Goal: Information Seeking & Learning: Check status

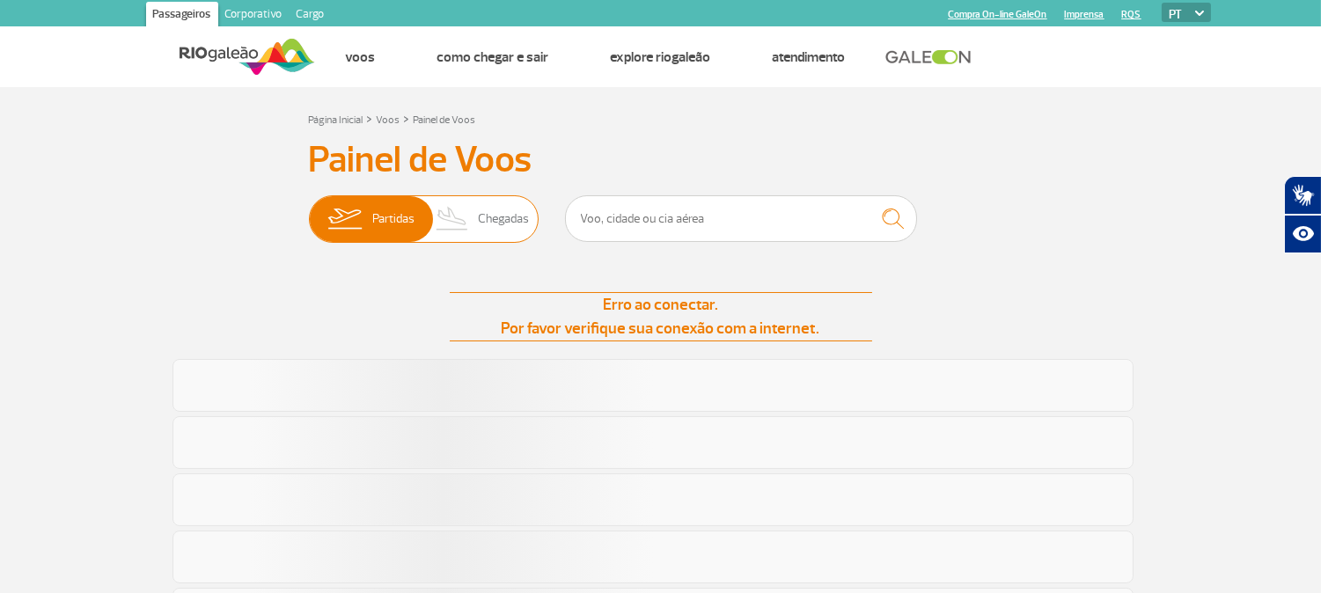
click at [503, 204] on span "Chegadas" at bounding box center [503, 219] width 51 height 46
click at [309, 210] on input "Partidas Chegadas" at bounding box center [309, 210] width 0 height 0
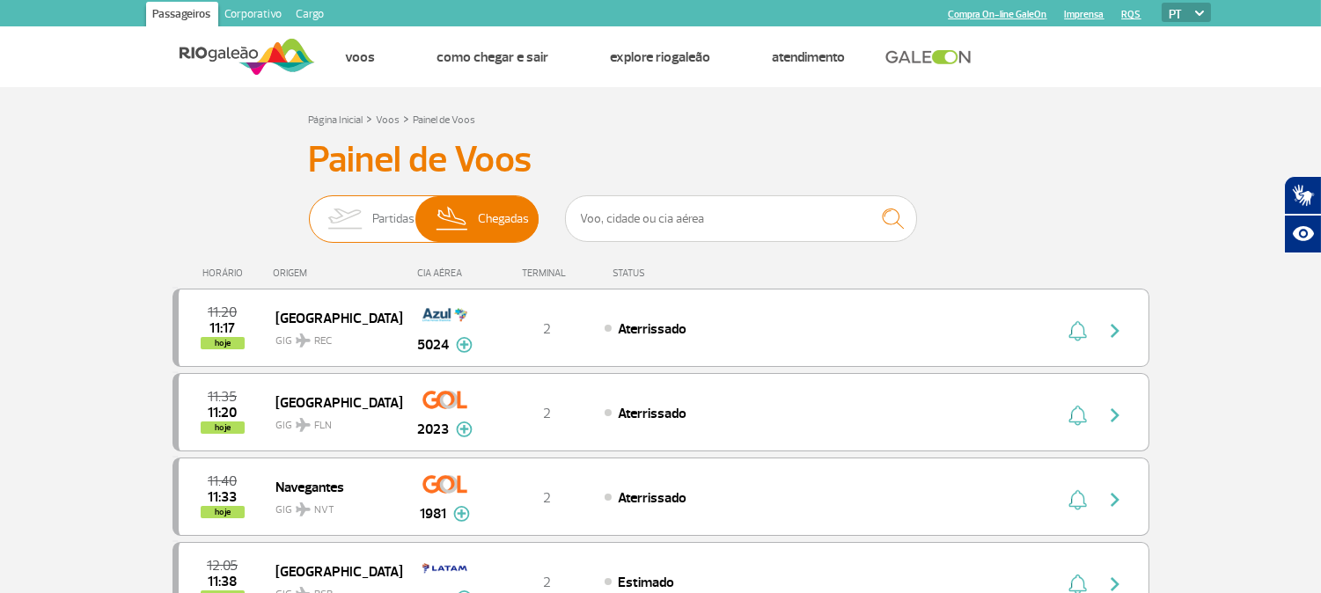
click at [379, 207] on span "Partidas" at bounding box center [393, 219] width 42 height 46
click at [309, 210] on input "Partidas Chegadas" at bounding box center [309, 210] width 0 height 0
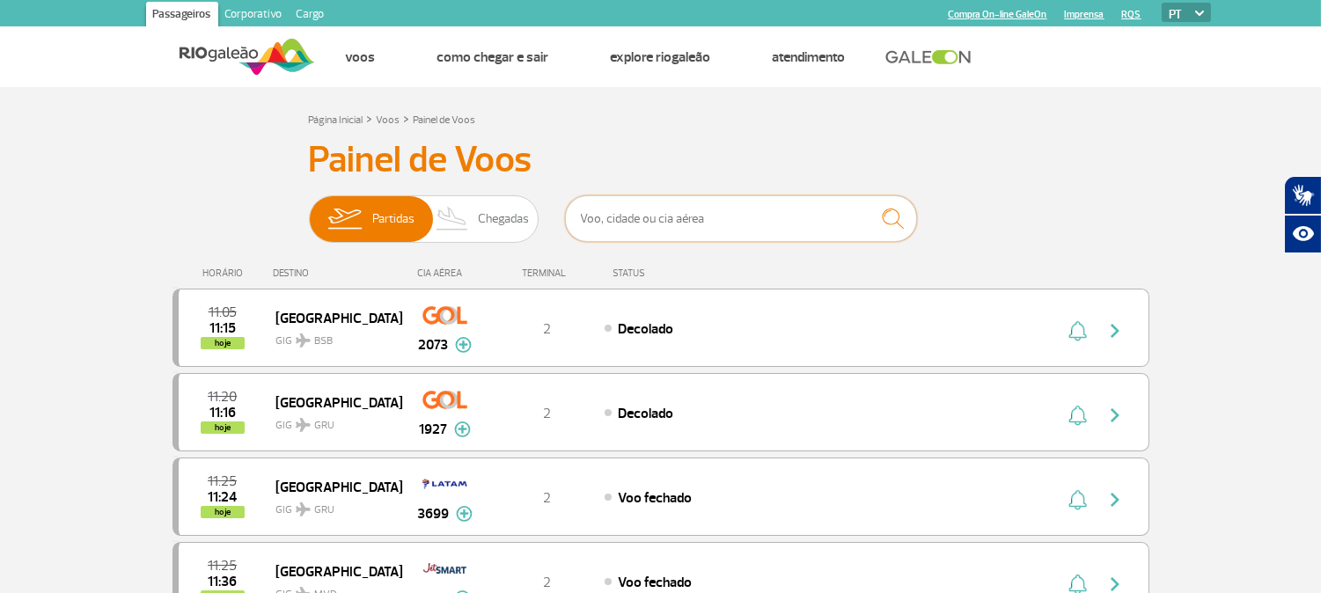
click at [640, 226] on input "text" at bounding box center [741, 218] width 352 height 47
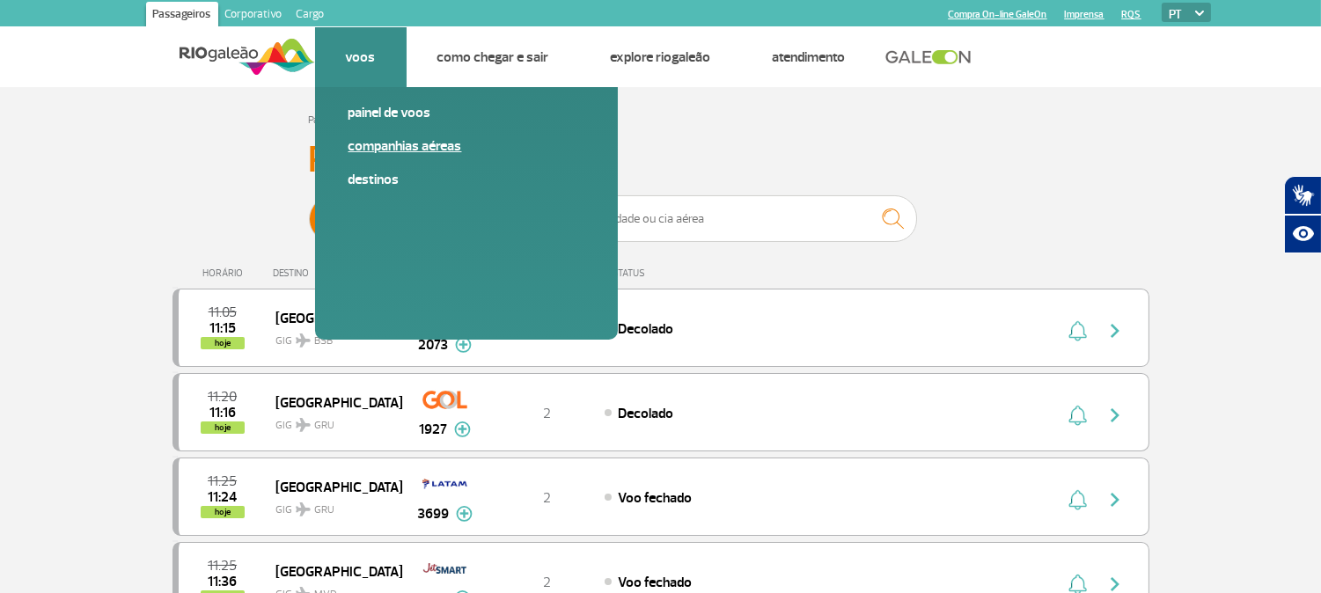
click at [390, 142] on link "Companhias Aéreas" at bounding box center [466, 145] width 236 height 19
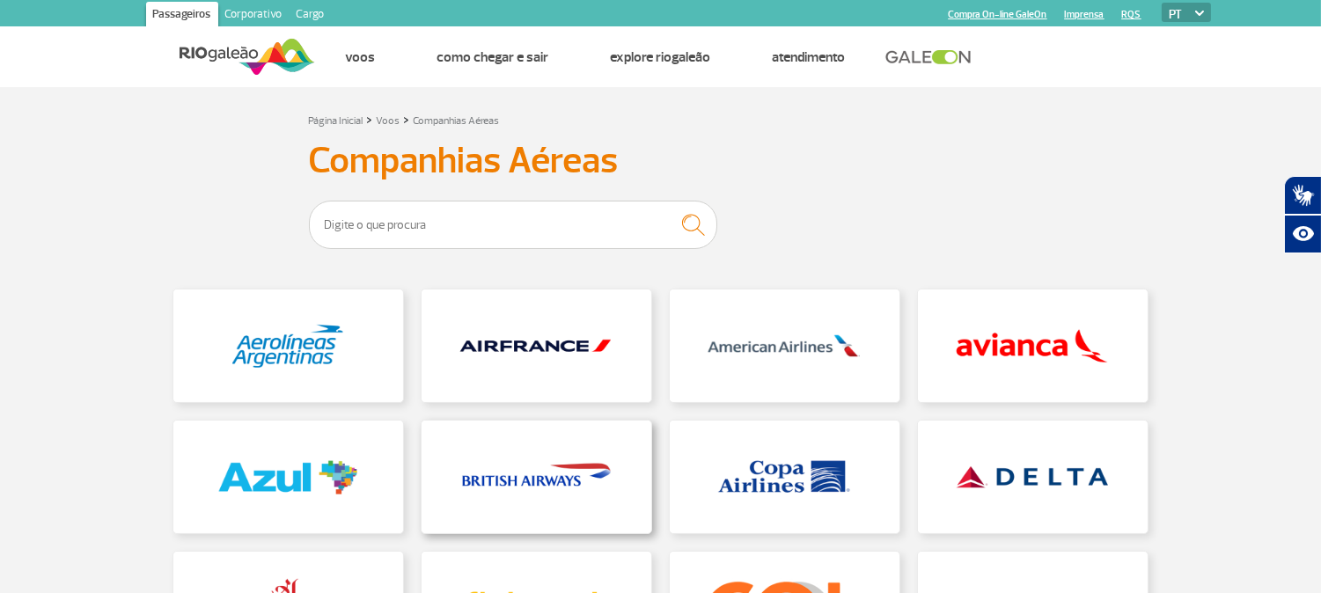
click at [561, 480] on link at bounding box center [536, 477] width 230 height 113
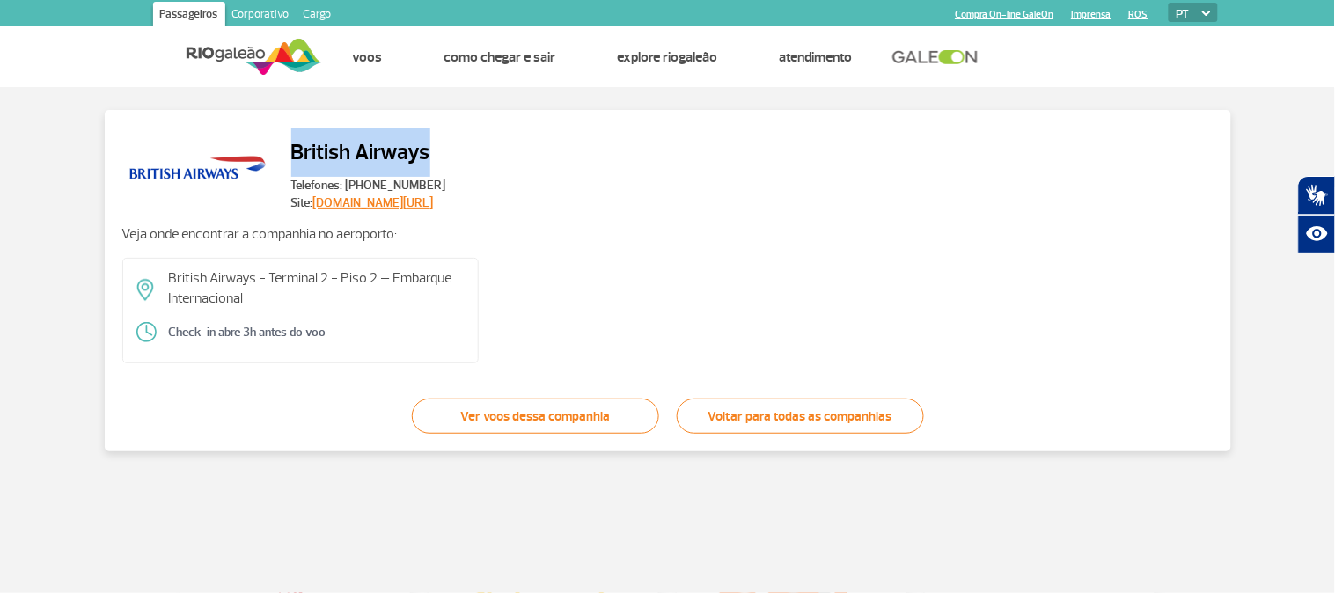
drag, startPoint x: 429, startPoint y: 150, endPoint x: 291, endPoint y: 152, distance: 138.1
click at [291, 152] on h2 "British Airways" at bounding box center [368, 152] width 155 height 48
copy h2 "British Airways"
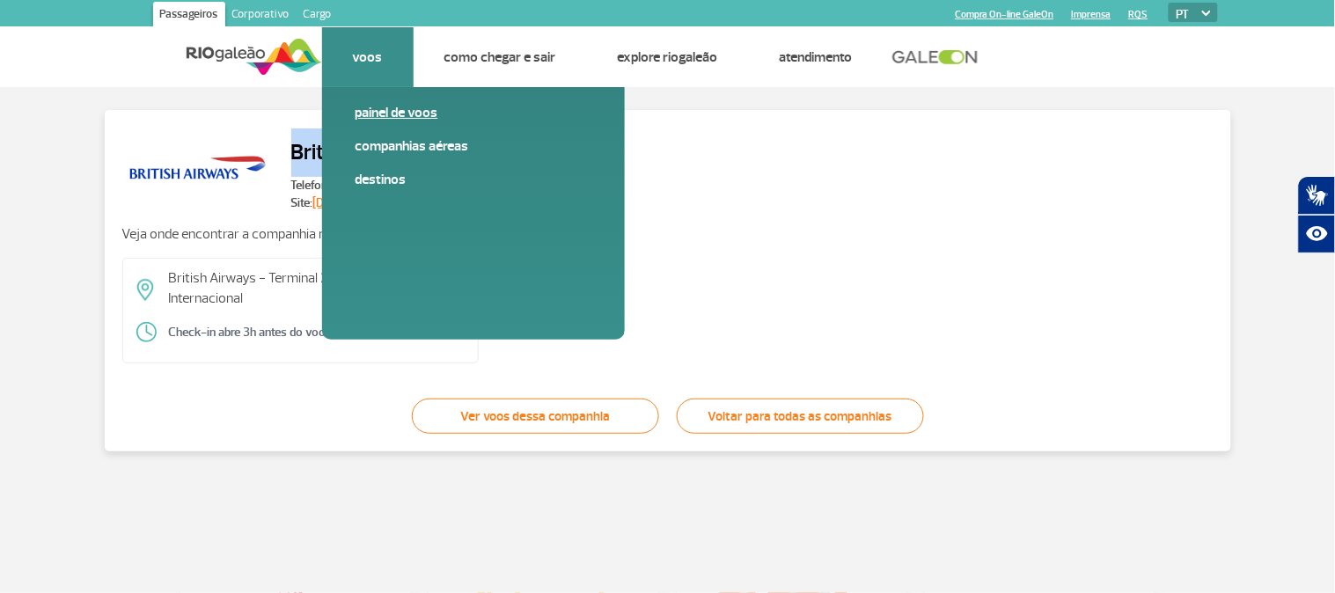
click at [390, 108] on link "Painel de voos" at bounding box center [473, 112] width 236 height 19
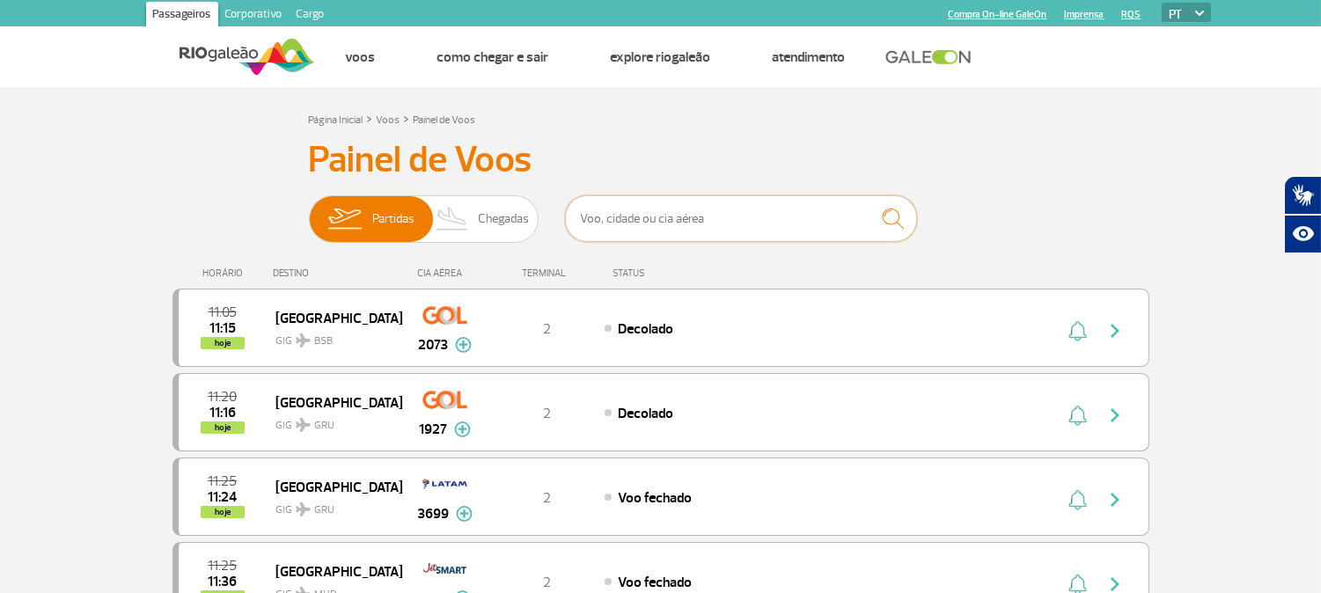
click at [687, 215] on input "text" at bounding box center [741, 218] width 352 height 47
paste input "British Airways"
type input "British Airways"
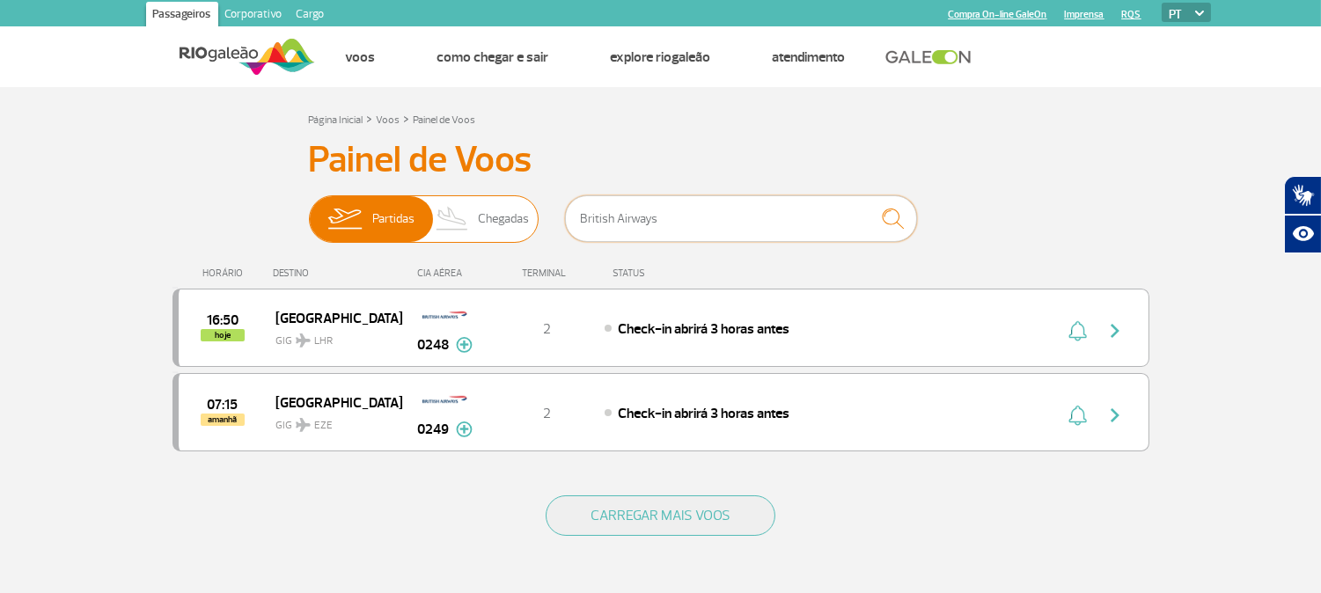
drag, startPoint x: 690, startPoint y: 216, endPoint x: 508, endPoint y: 222, distance: 182.2
click at [508, 222] on div "Partidas Chegadas British Airways" at bounding box center [661, 221] width 704 height 53
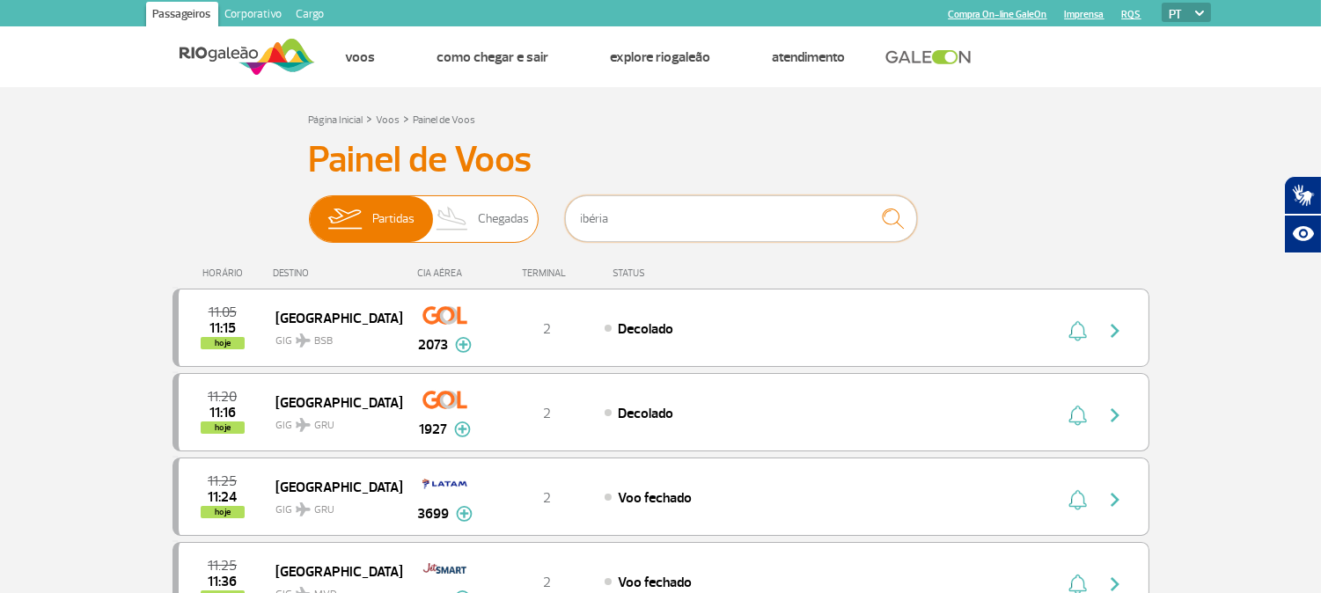
type input "ibéria"
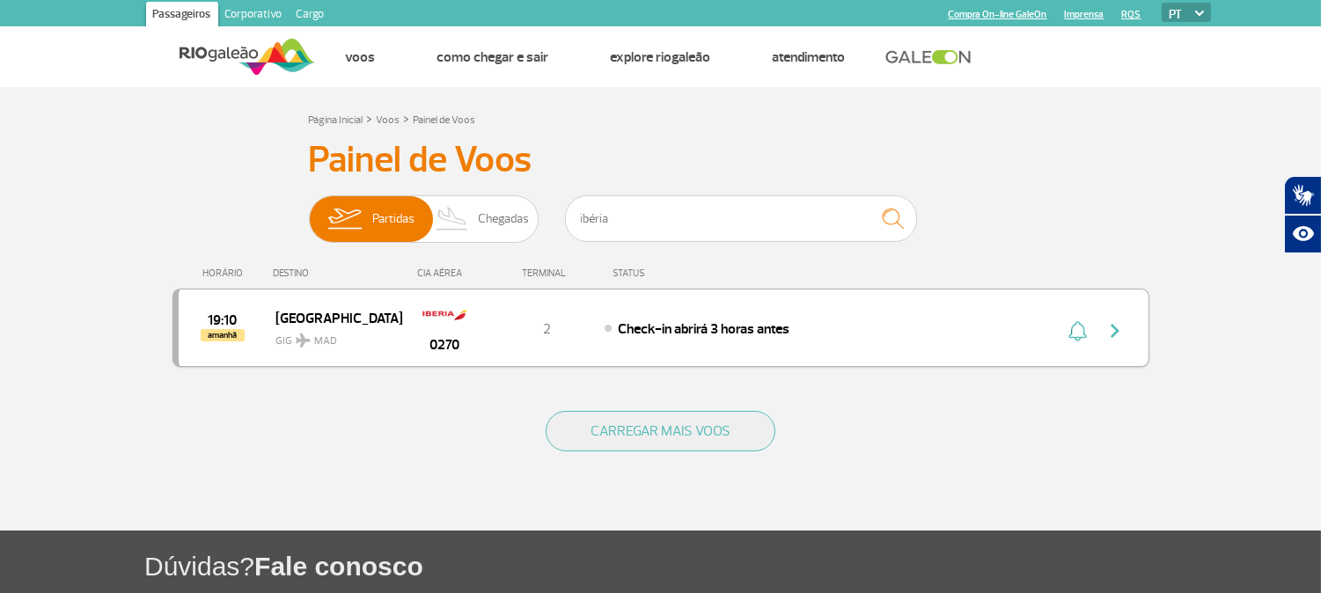
click at [525, 322] on div "2" at bounding box center [546, 327] width 116 height 19
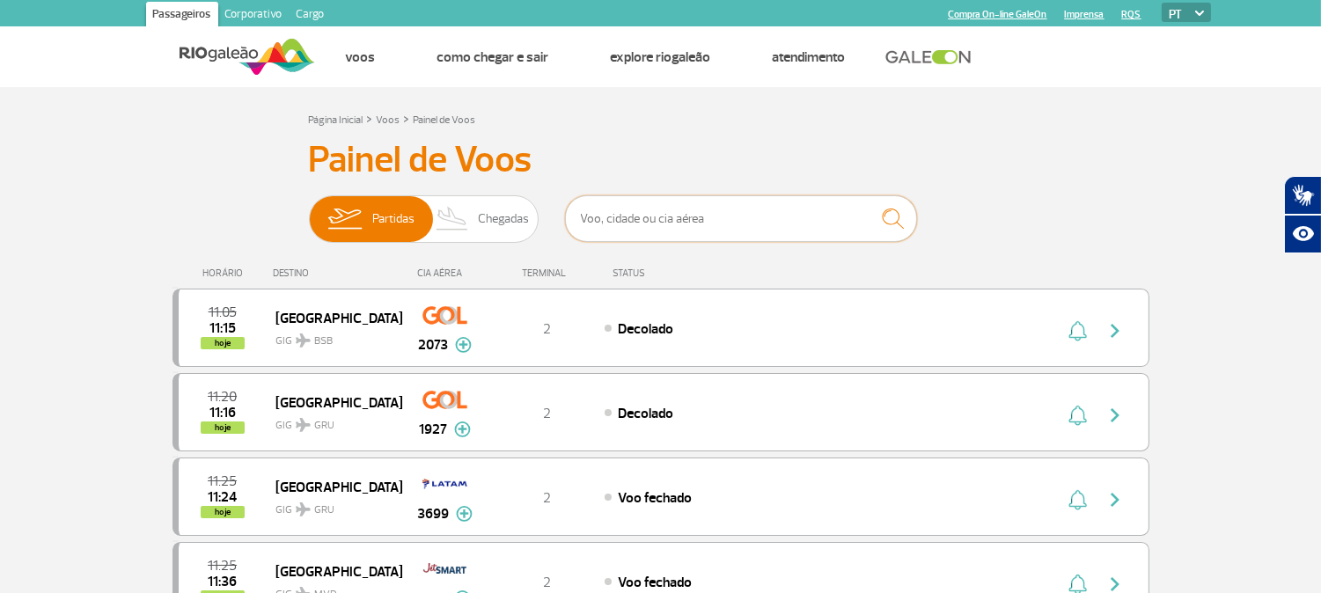
click at [699, 220] on input "text" at bounding box center [741, 218] width 352 height 47
type input "i"
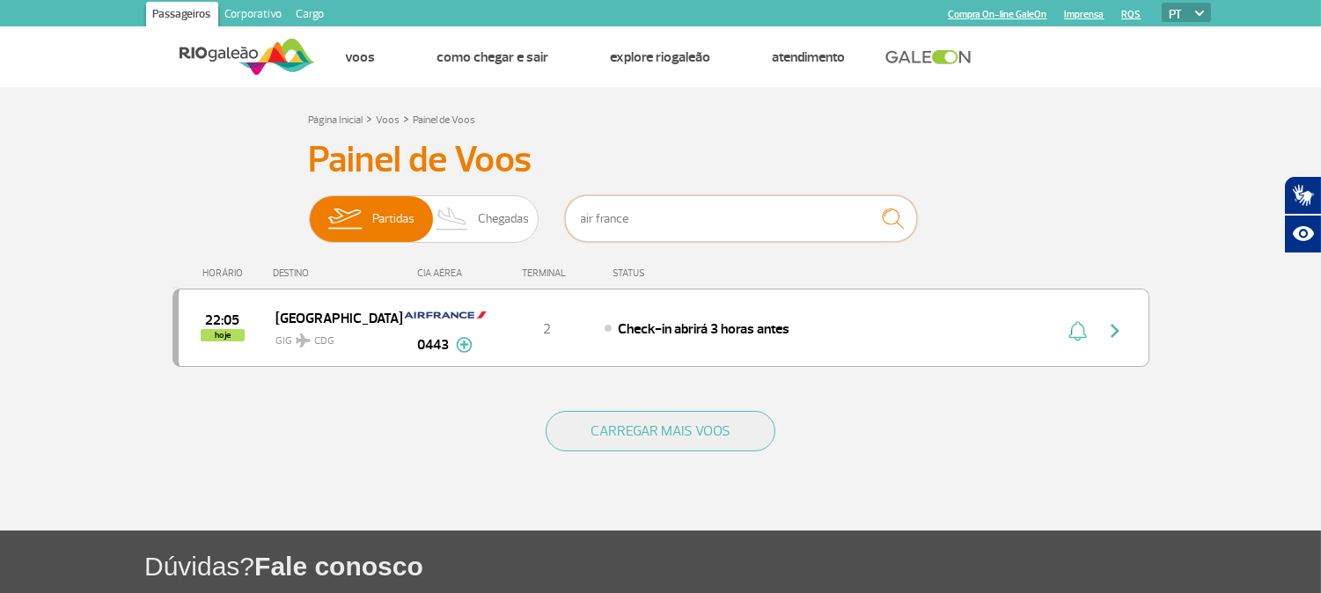
type input "air france"
click at [731, 343] on div "22:05 hoje Paris GIG CDG 0443 2 Check-in abrirá 3 horas antes Parcerias: China …" at bounding box center [660, 328] width 977 height 78
click at [1126, 331] on button "button" at bounding box center [1119, 328] width 40 height 28
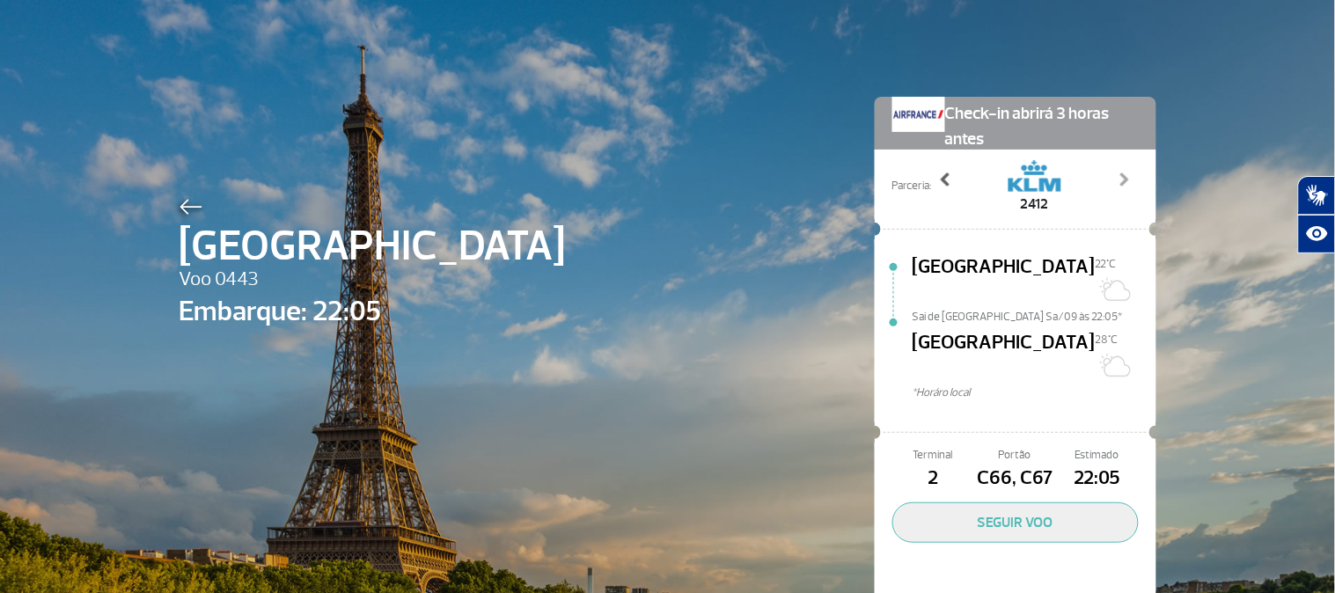
click at [944, 174] on span at bounding box center [946, 180] width 18 height 18
click at [1116, 172] on span at bounding box center [1124, 180] width 18 height 18
